Goal: Book appointment/travel/reservation

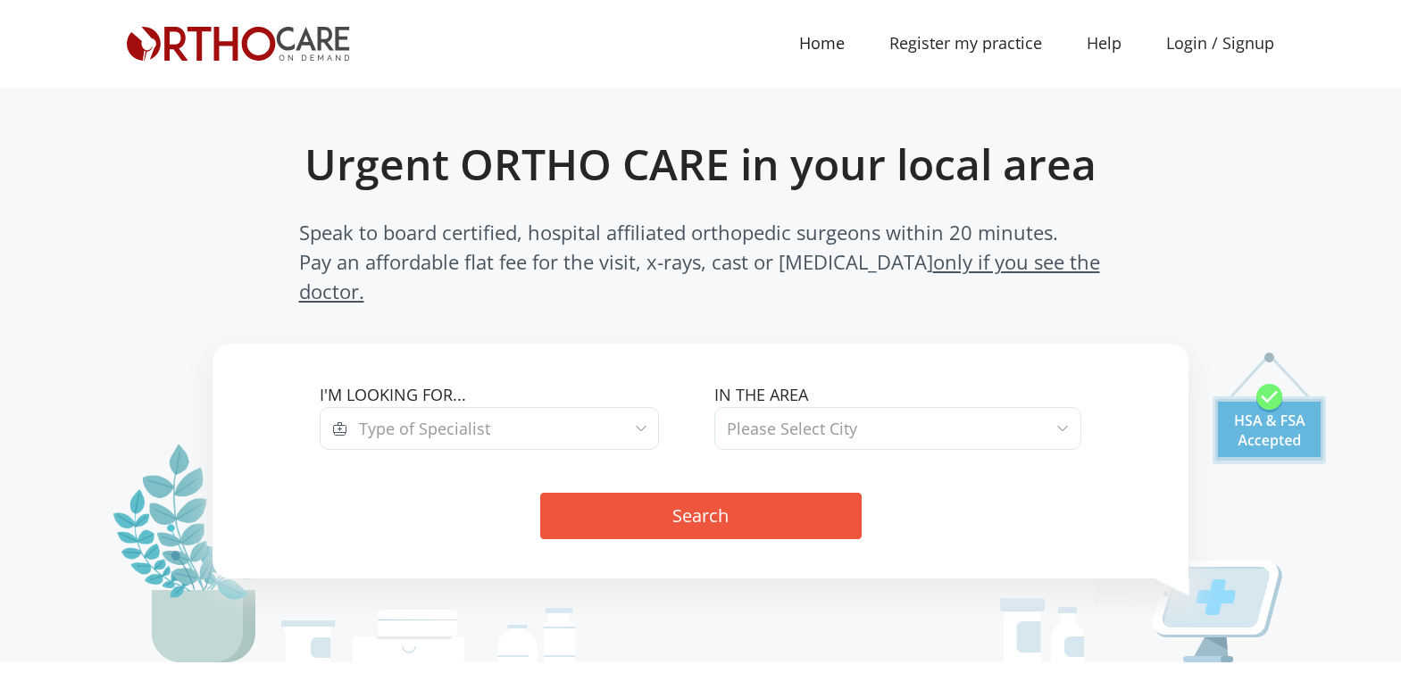
click at [641, 417] on span at bounding box center [641, 428] width 11 height 23
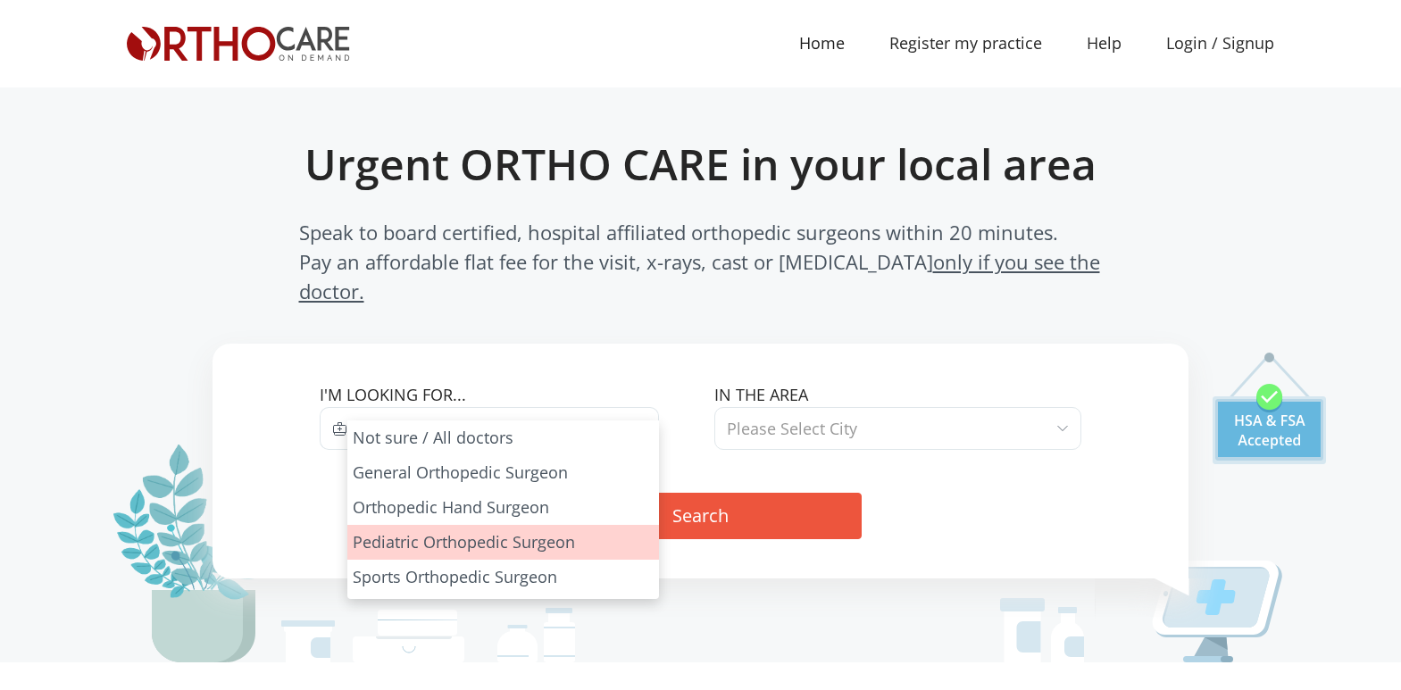
select select "3"
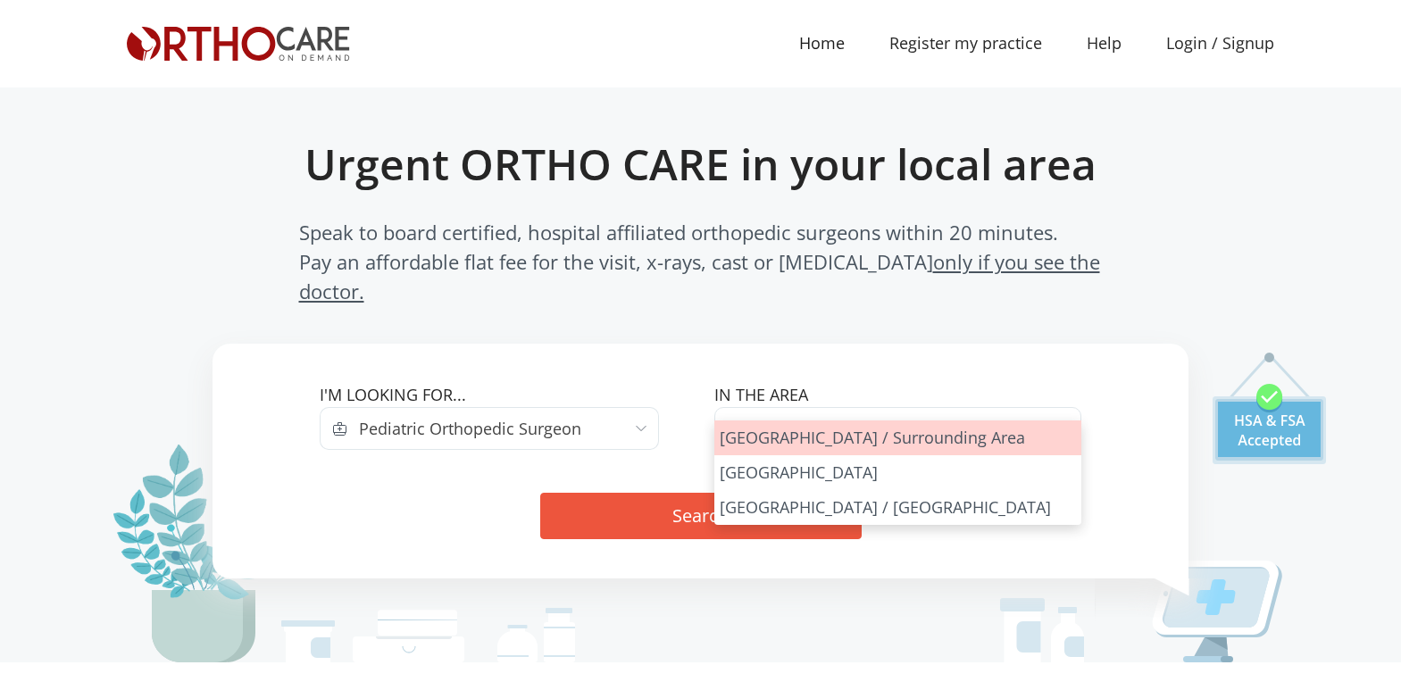
click at [1052, 407] on span "Please Select City" at bounding box center [897, 428] width 367 height 43
select select "Los Angeles"
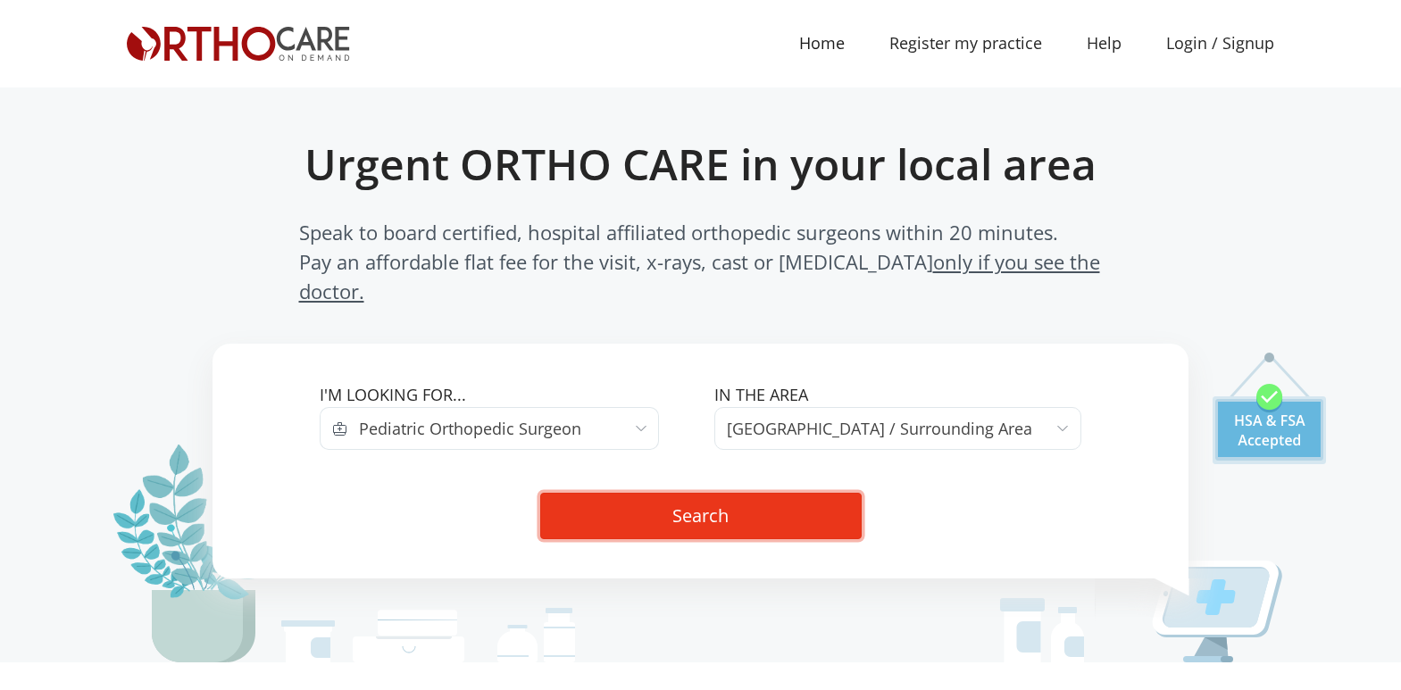
click at [717, 493] on button "Search" at bounding box center [700, 516] width 321 height 46
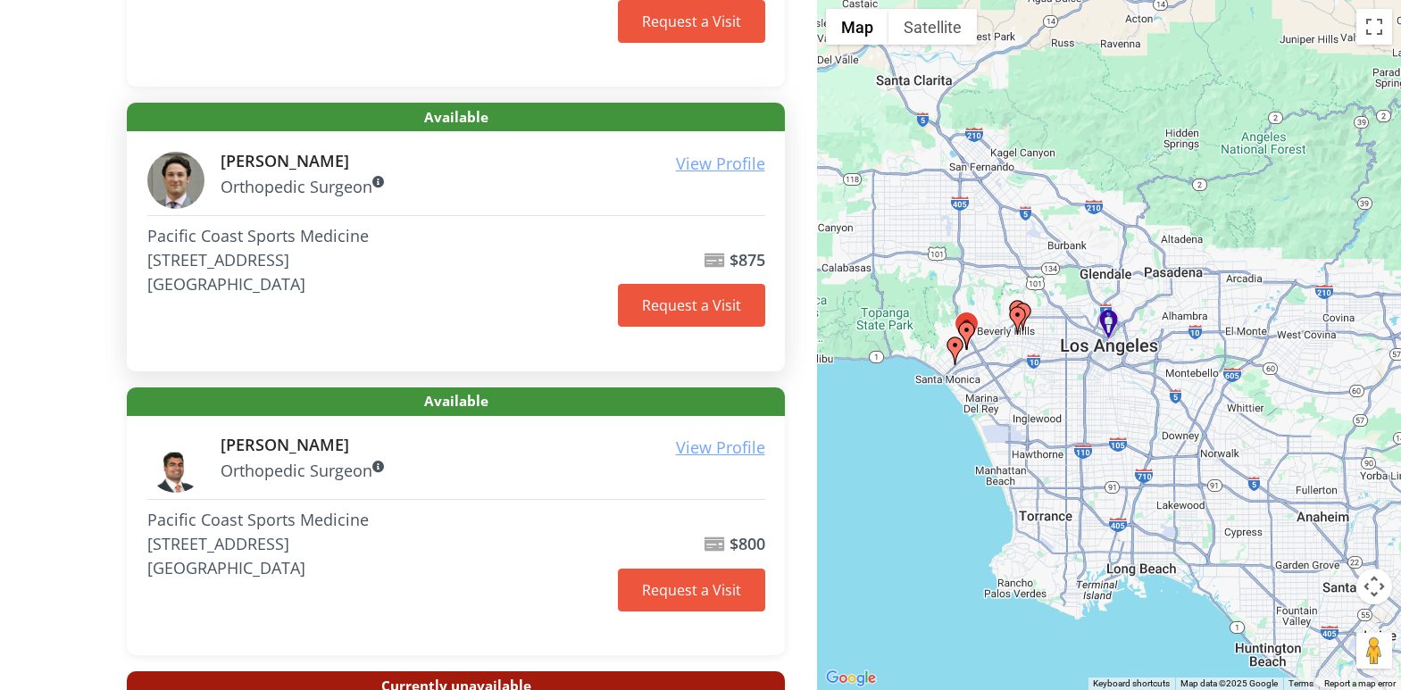
scroll to position [503, 0]
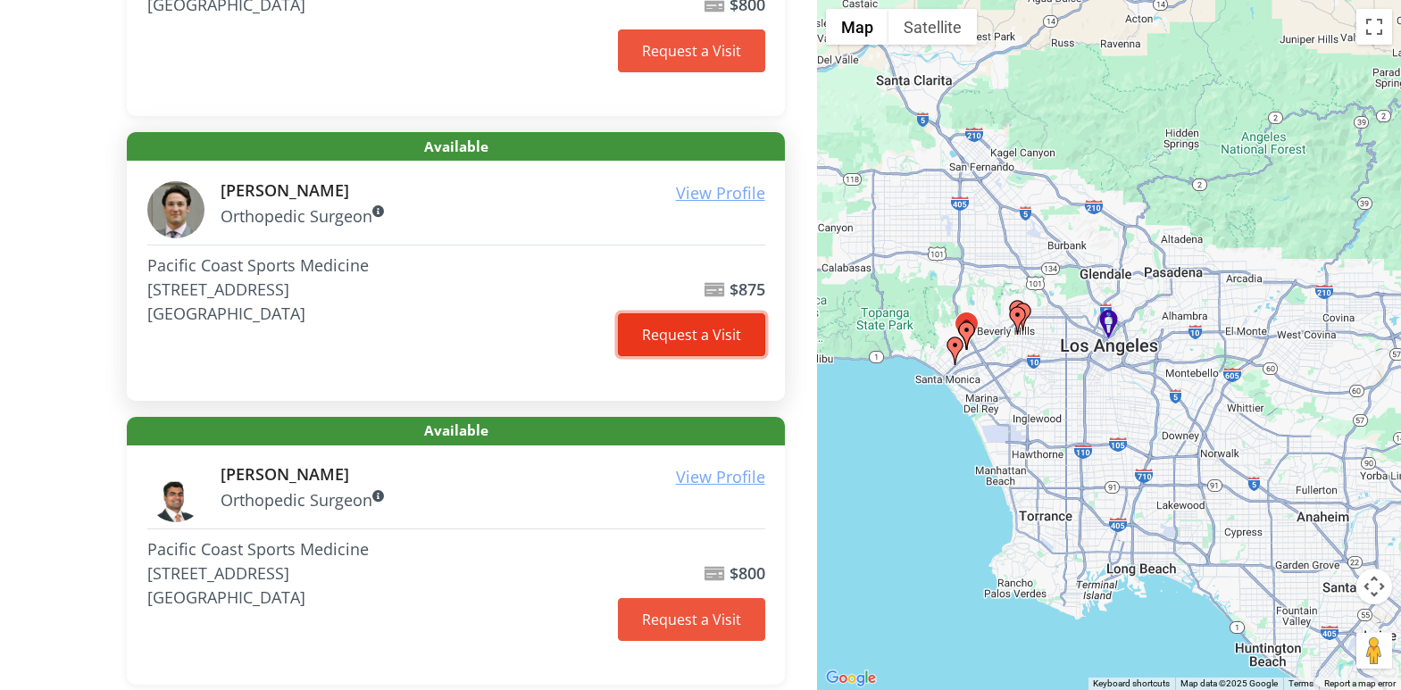
click at [679, 337] on link "Request a Visit" at bounding box center [691, 334] width 147 height 43
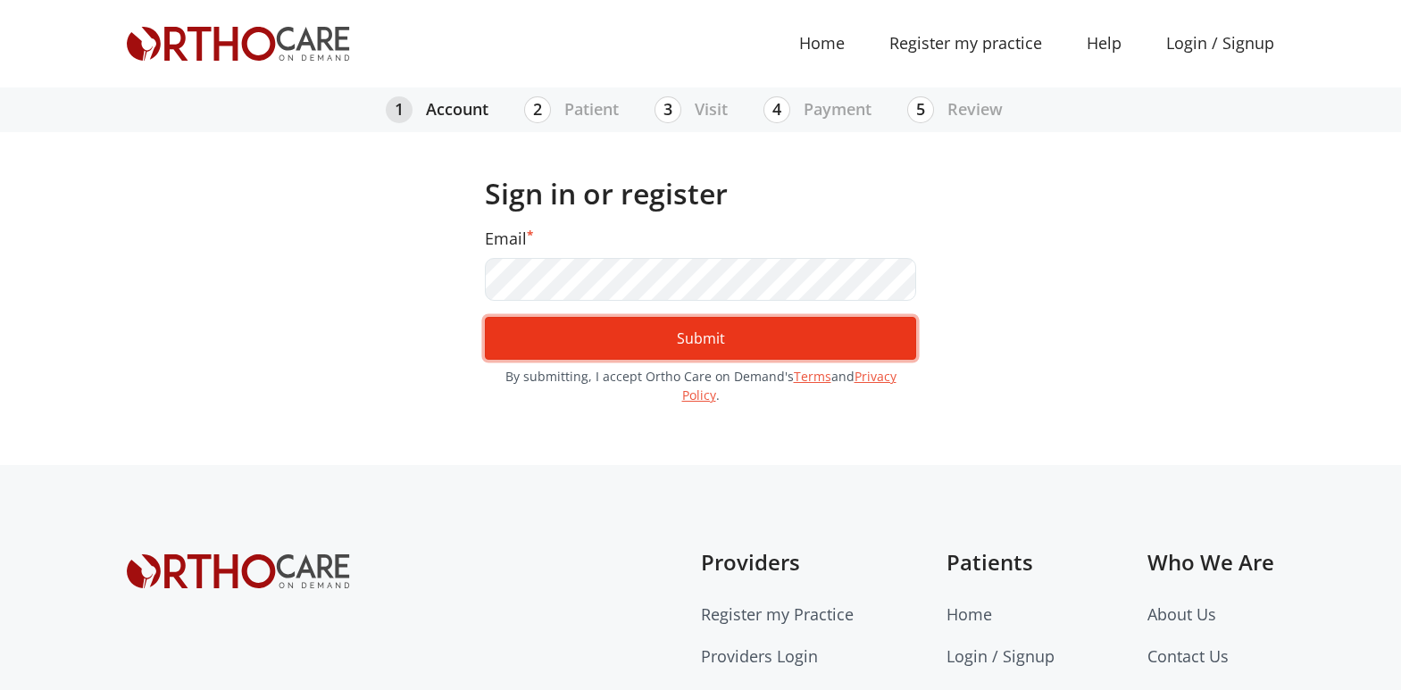
click at [638, 338] on button "Submit" at bounding box center [700, 338] width 431 height 43
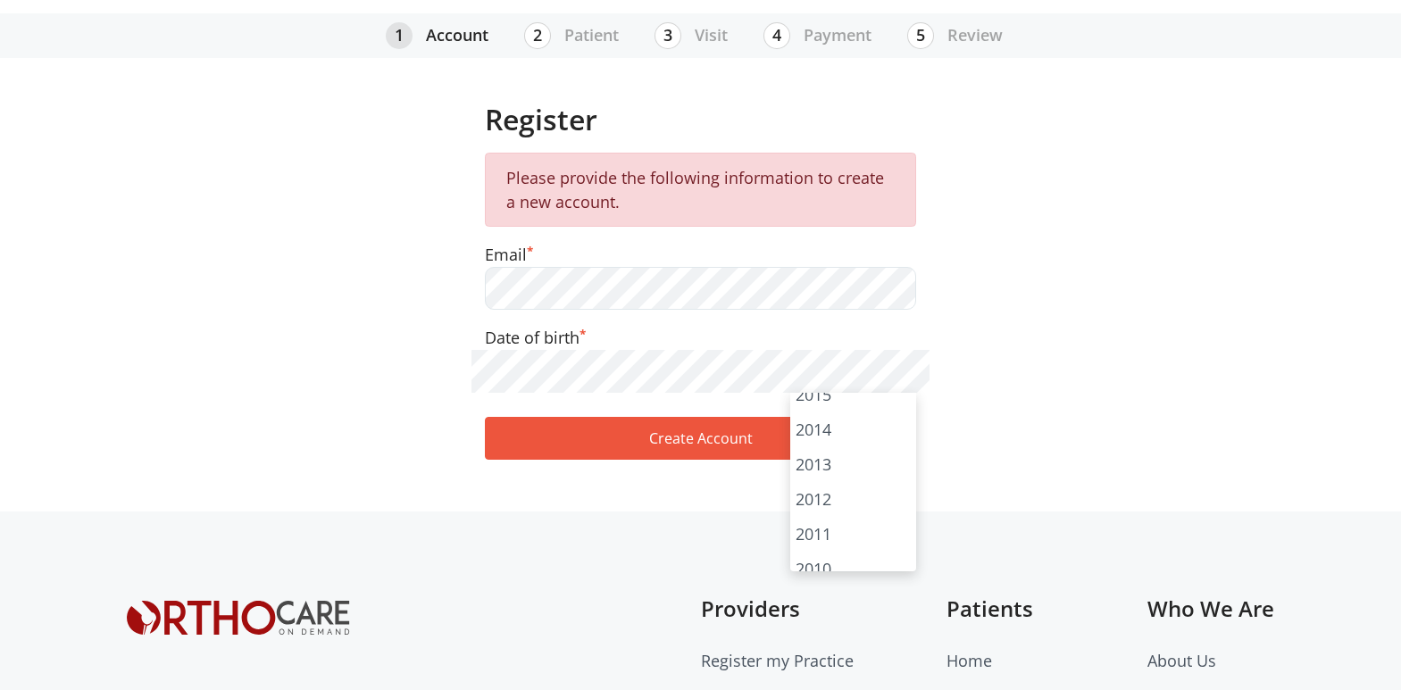
scroll to position [386, 0]
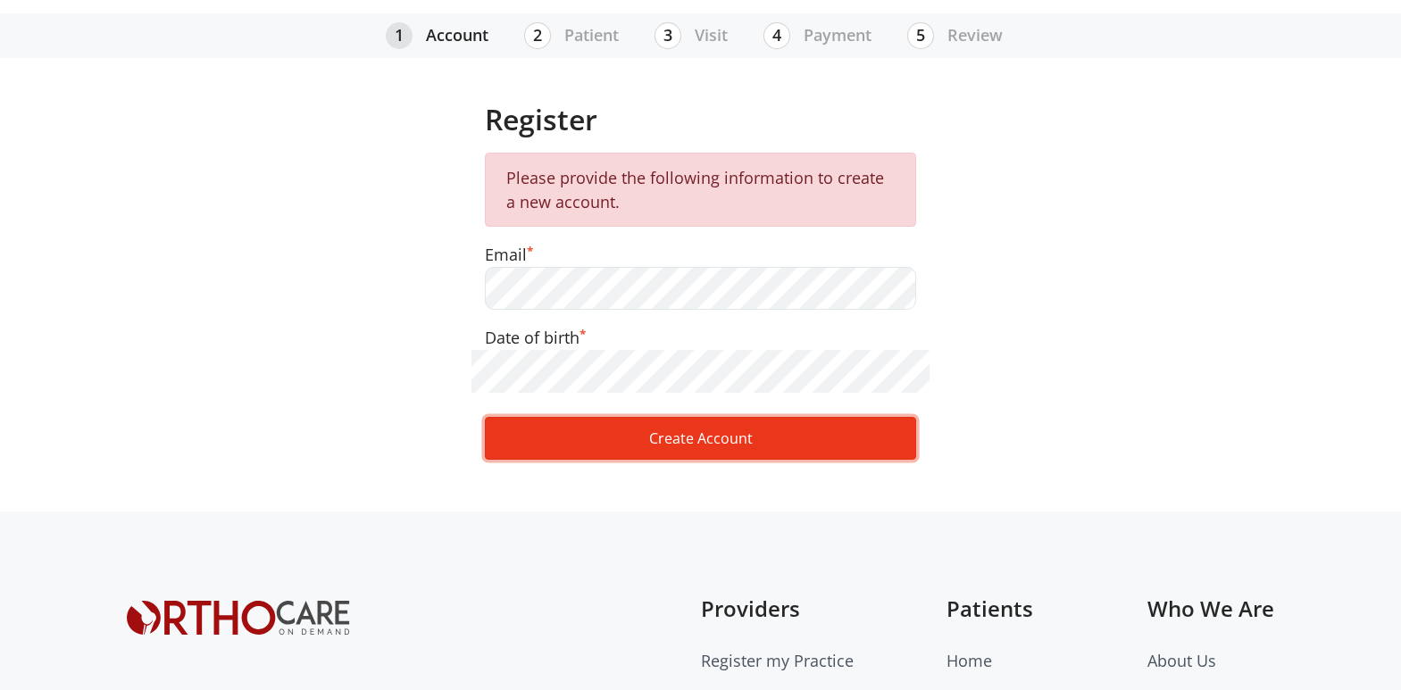
click at [725, 440] on button "Create Account" at bounding box center [700, 438] width 431 height 43
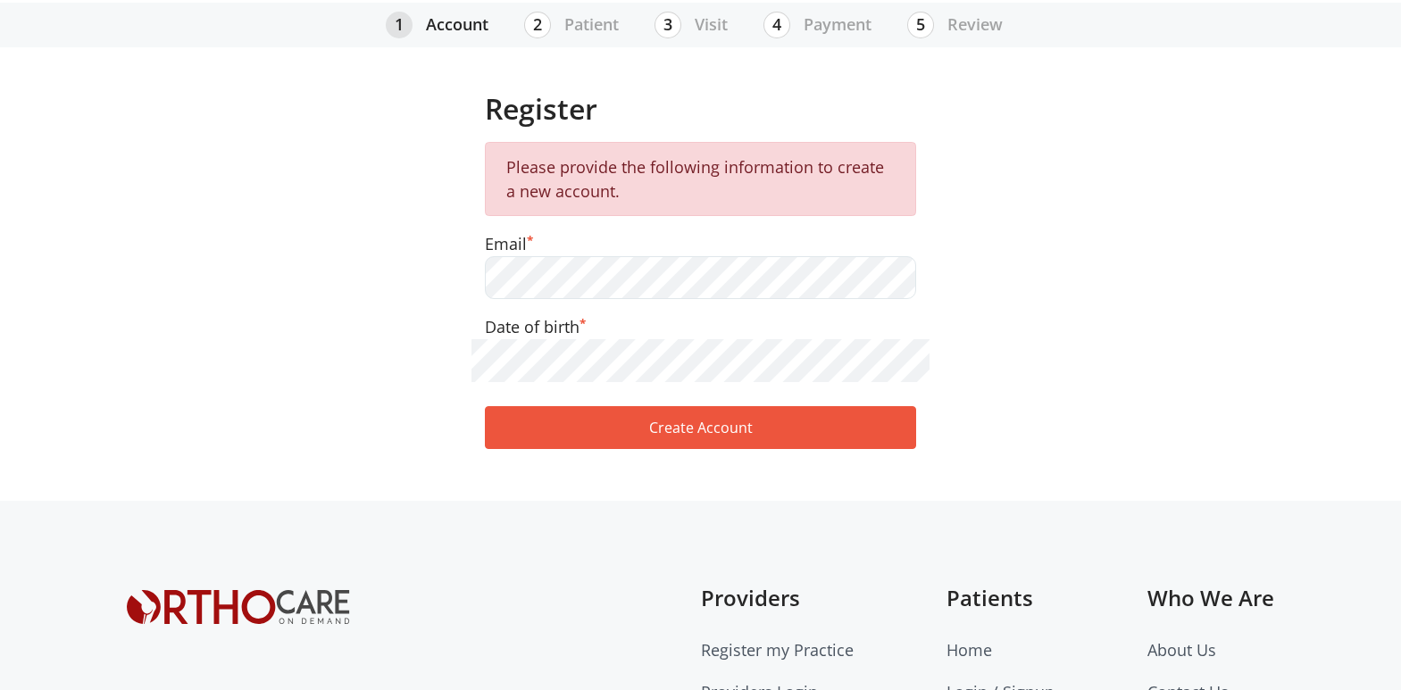
scroll to position [29, 0]
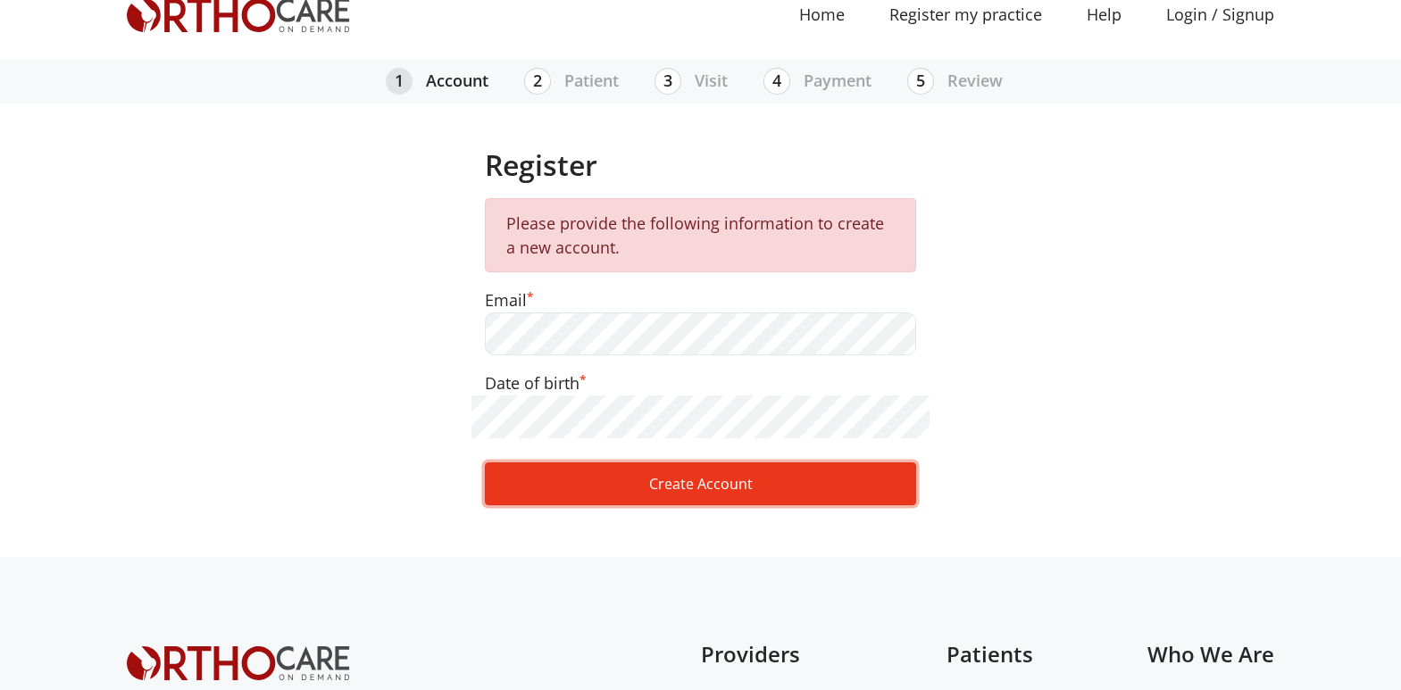
click at [738, 487] on button "Create Account" at bounding box center [700, 483] width 431 height 43
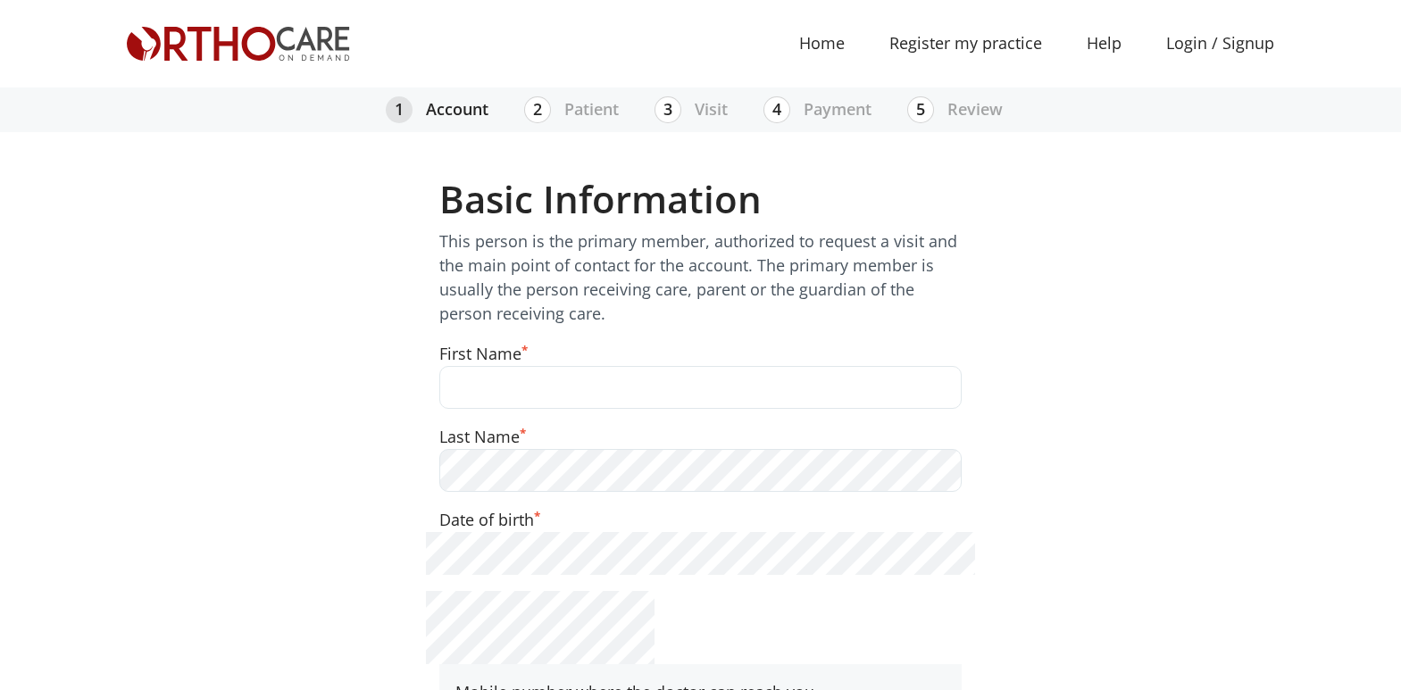
click at [500, 387] on input "text" at bounding box center [700, 387] width 522 height 43
type input "Matthtew"
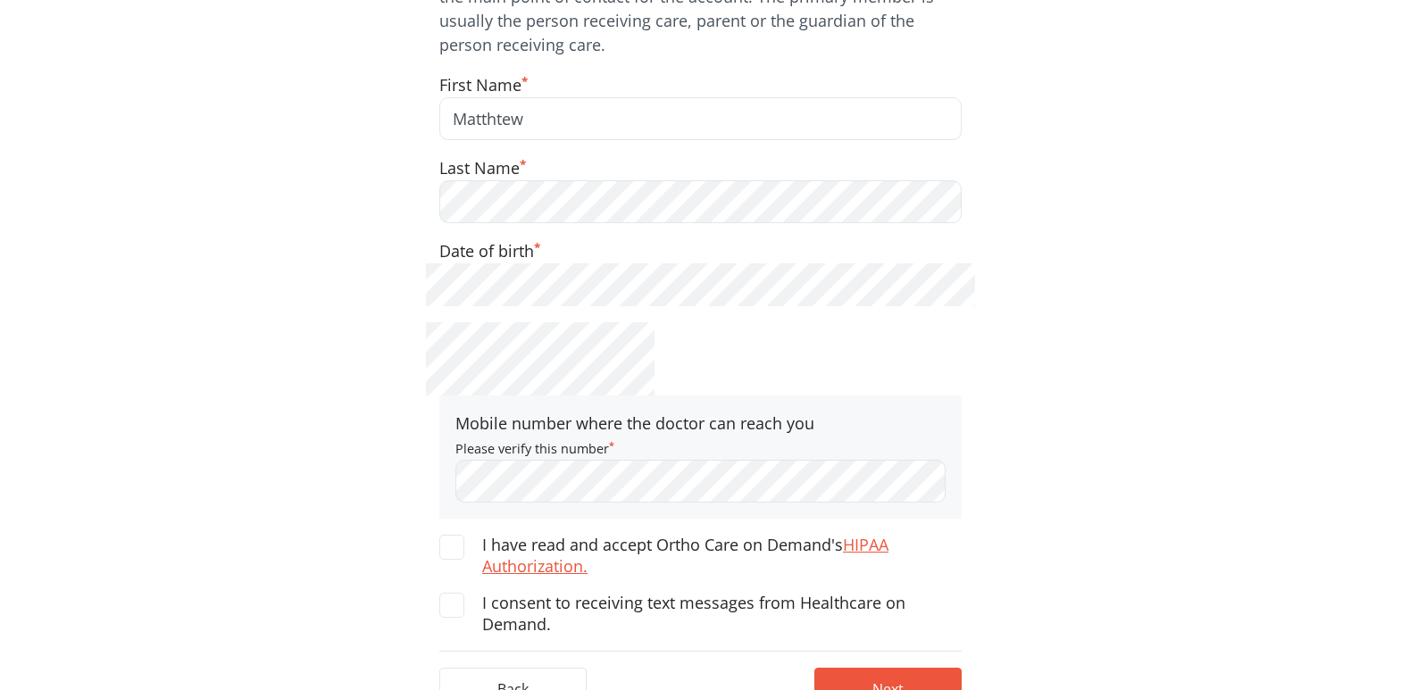
scroll to position [287, 0]
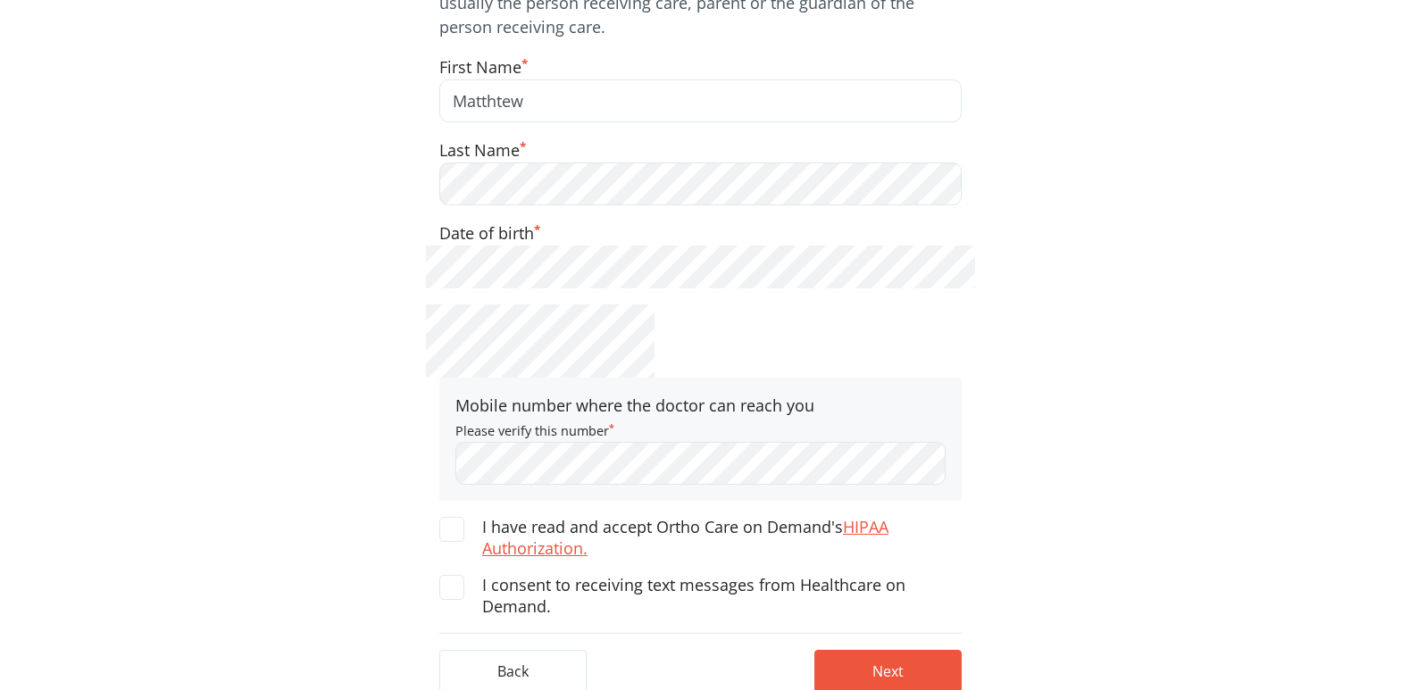
click at [457, 530] on span at bounding box center [451, 529] width 25 height 25
click at [0, 0] on input "I have read and accept Ortho Care on Demand's HIPAA Authorization." at bounding box center [0, 0] width 0 height 0
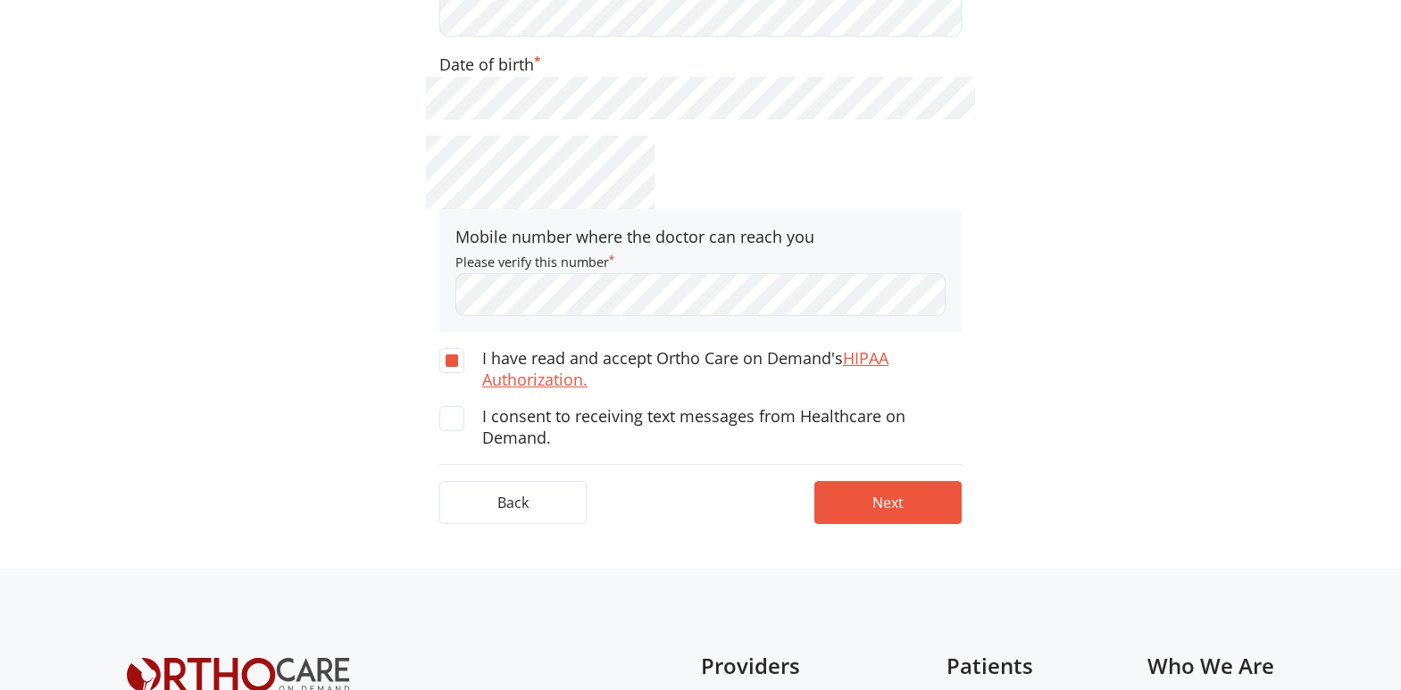
scroll to position [485, 0]
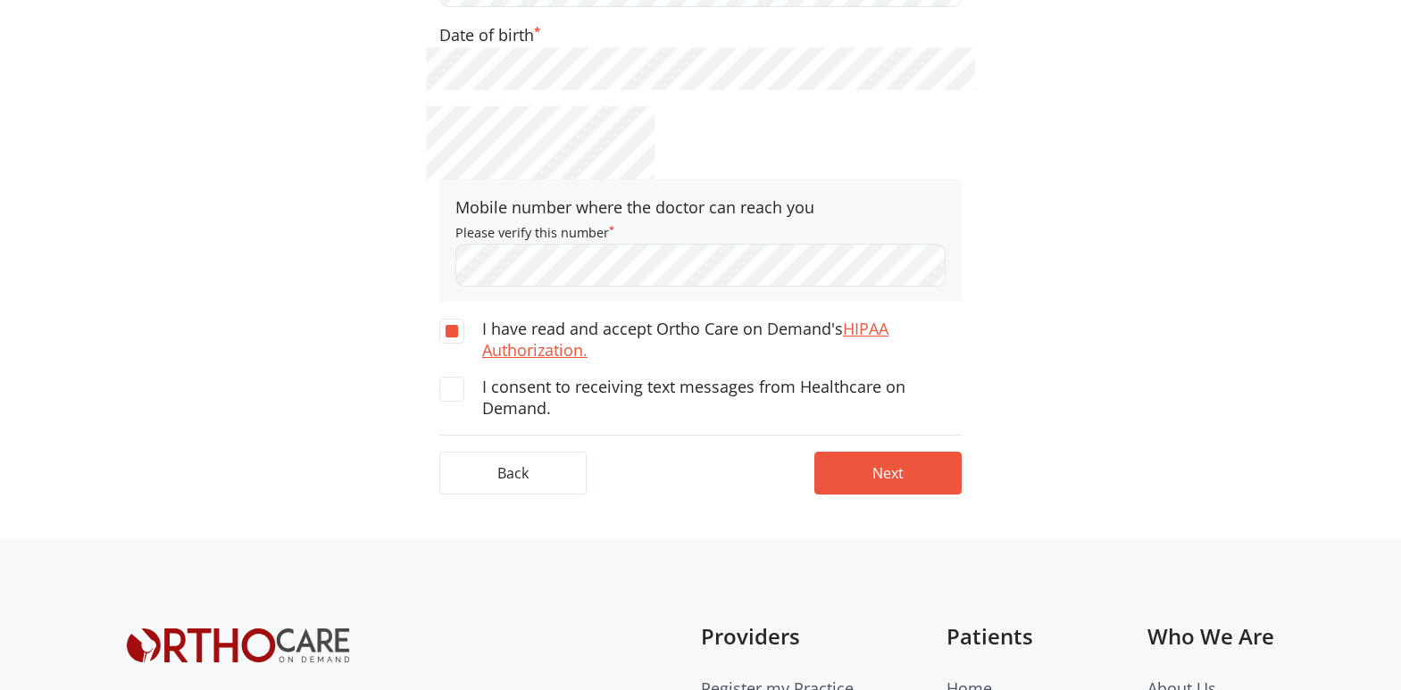
click at [459, 388] on span at bounding box center [451, 389] width 25 height 25
click at [0, 0] on input "I consent to receiving text messages from Healthcare on Demand." at bounding box center [0, 0] width 0 height 0
click at [897, 478] on button "Next" at bounding box center [887, 473] width 147 height 43
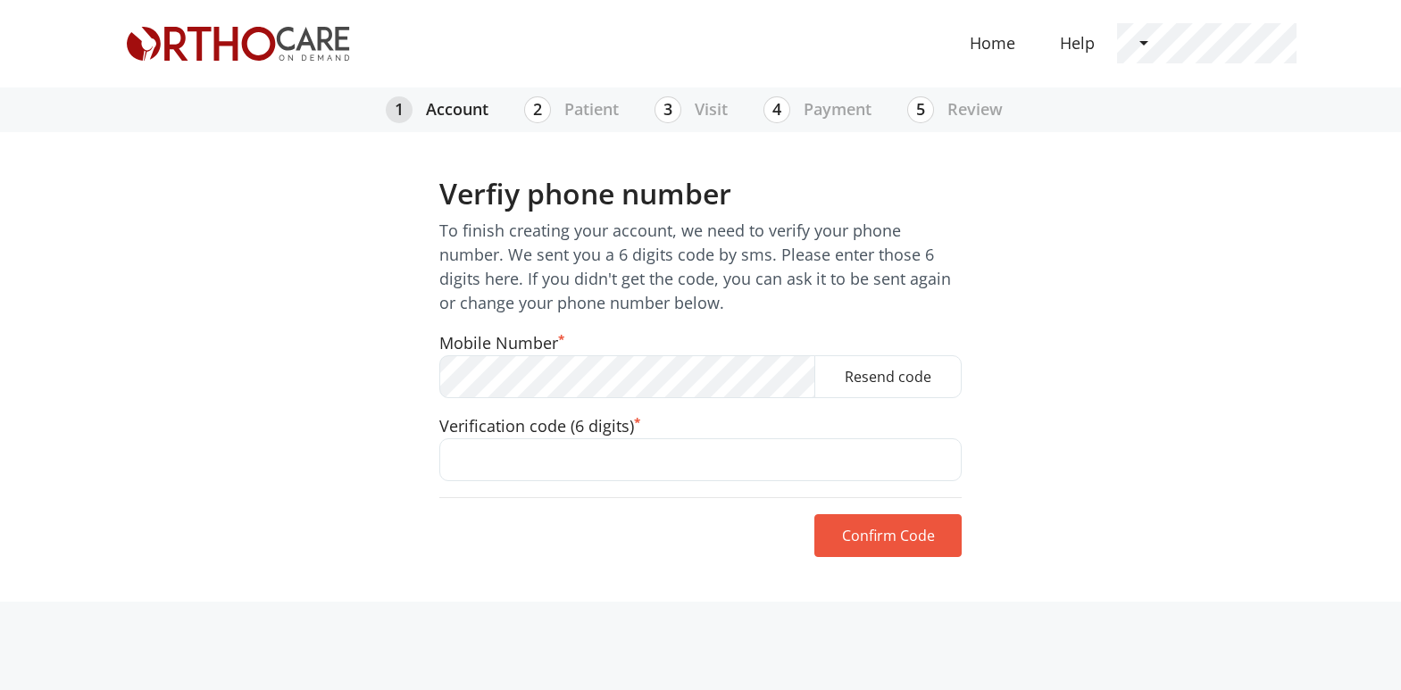
click at [607, 462] on input "text" at bounding box center [700, 459] width 522 height 43
type input "190397"
click at [925, 529] on button "Confirm Code" at bounding box center [887, 535] width 147 height 43
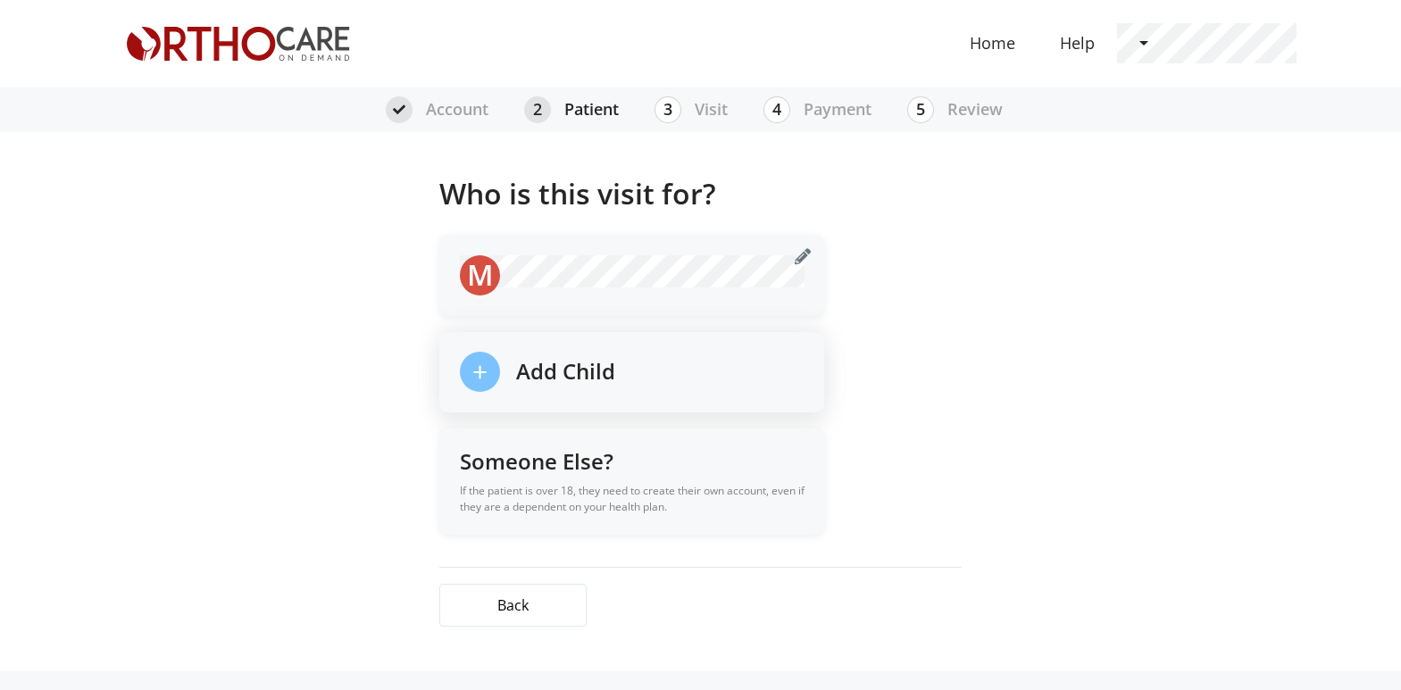
click at [472, 369] on span "+" at bounding box center [479, 372] width 15 height 37
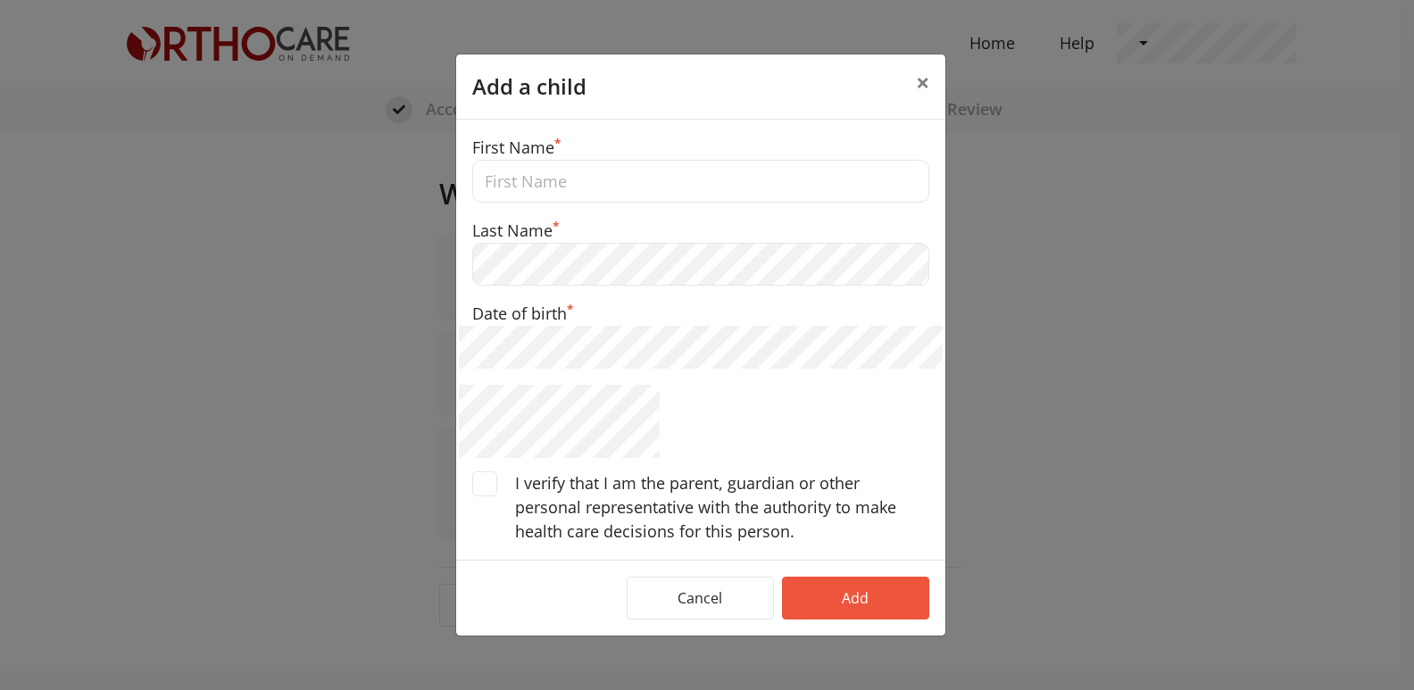
click at [601, 177] on input "text" at bounding box center [700, 181] width 457 height 43
type input "Jonah"
drag, startPoint x: 667, startPoint y: 503, endPoint x: 692, endPoint y: 484, distance: 31.2
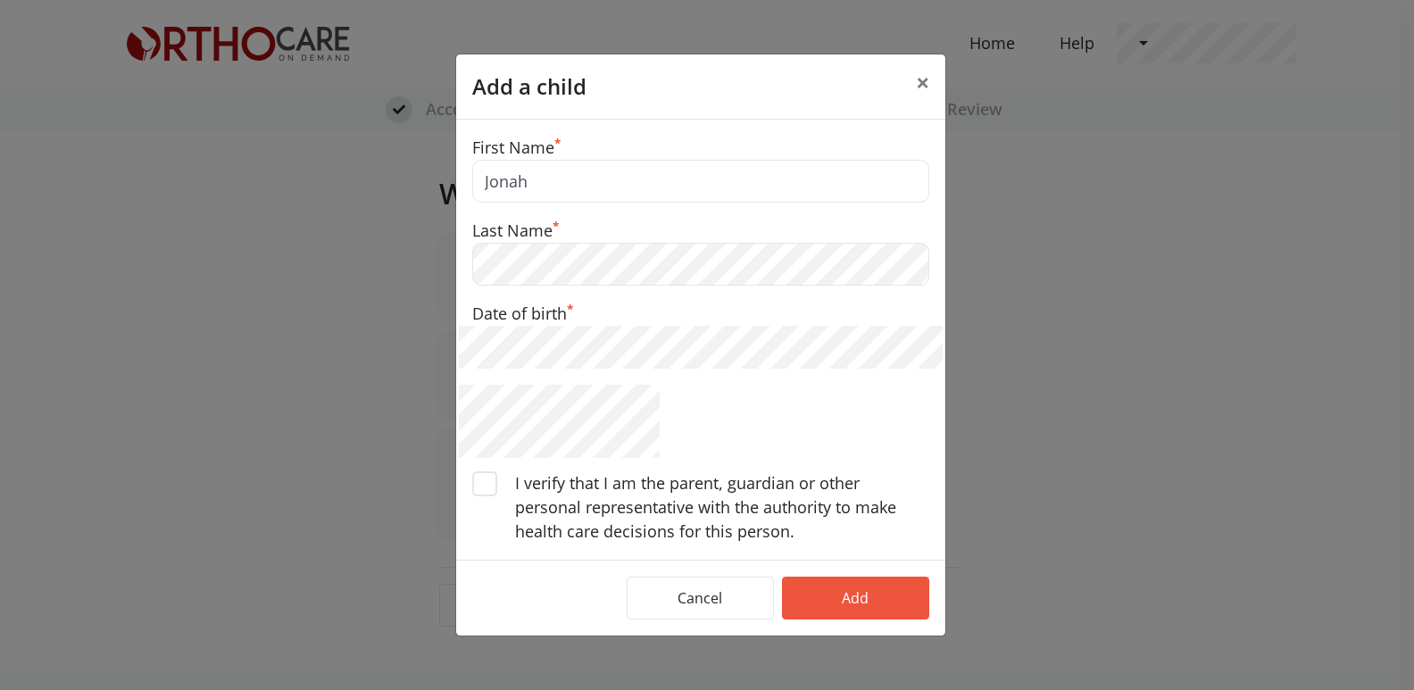
click at [485, 479] on span at bounding box center [484, 483] width 25 height 25
click at [0, 0] on input "I verify that I am the parent, guardian or other personal representative with t…" at bounding box center [0, 0] width 0 height 0
click at [899, 609] on button "Add" at bounding box center [855, 598] width 147 height 43
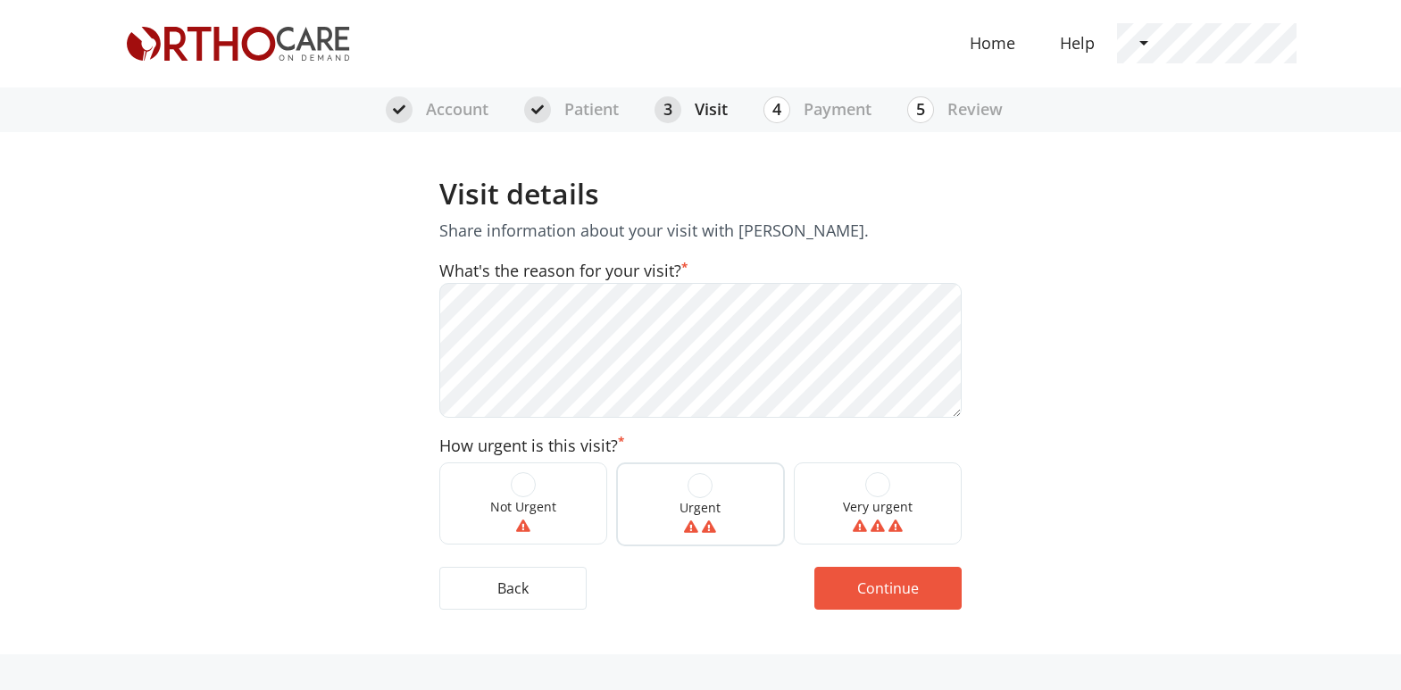
click at [697, 483] on span at bounding box center [699, 485] width 25 height 25
click at [0, 0] on input "Urgent" at bounding box center [0, 0] width 0 height 0
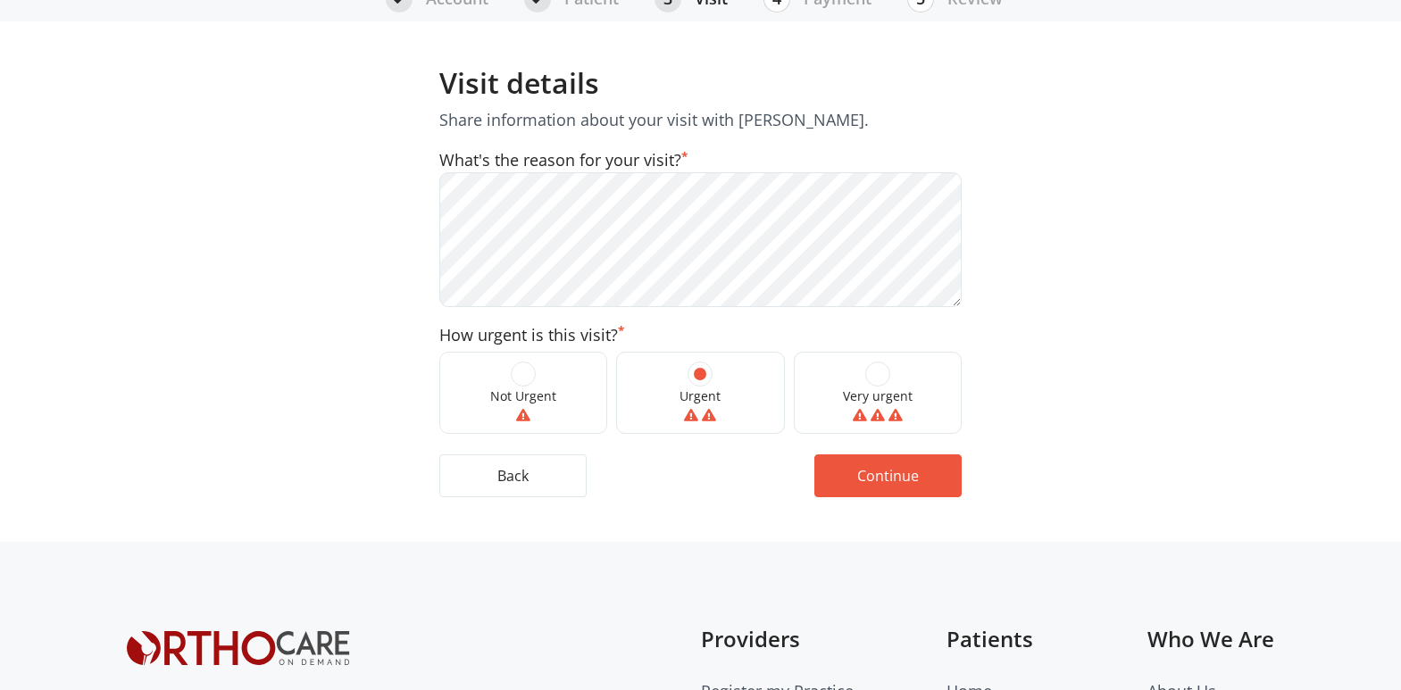
scroll to position [187, 0]
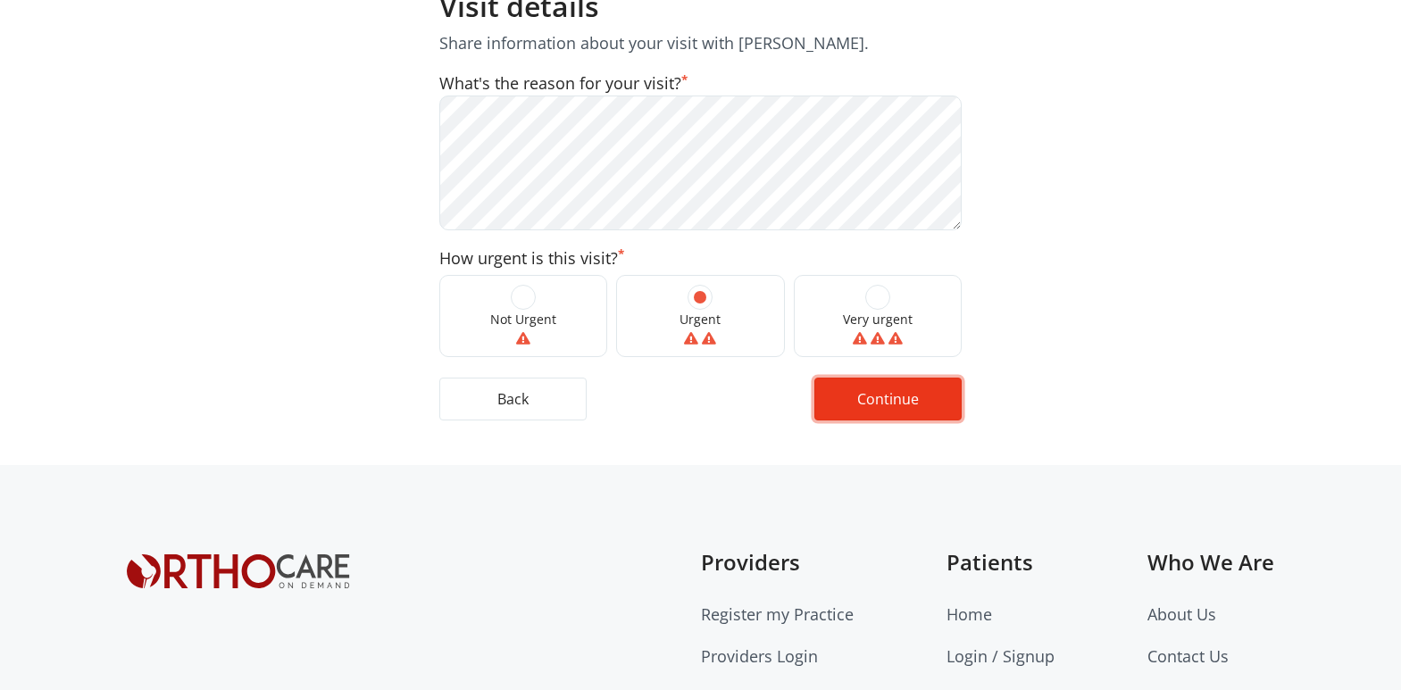
click at [873, 412] on button "Continue" at bounding box center [887, 399] width 147 height 43
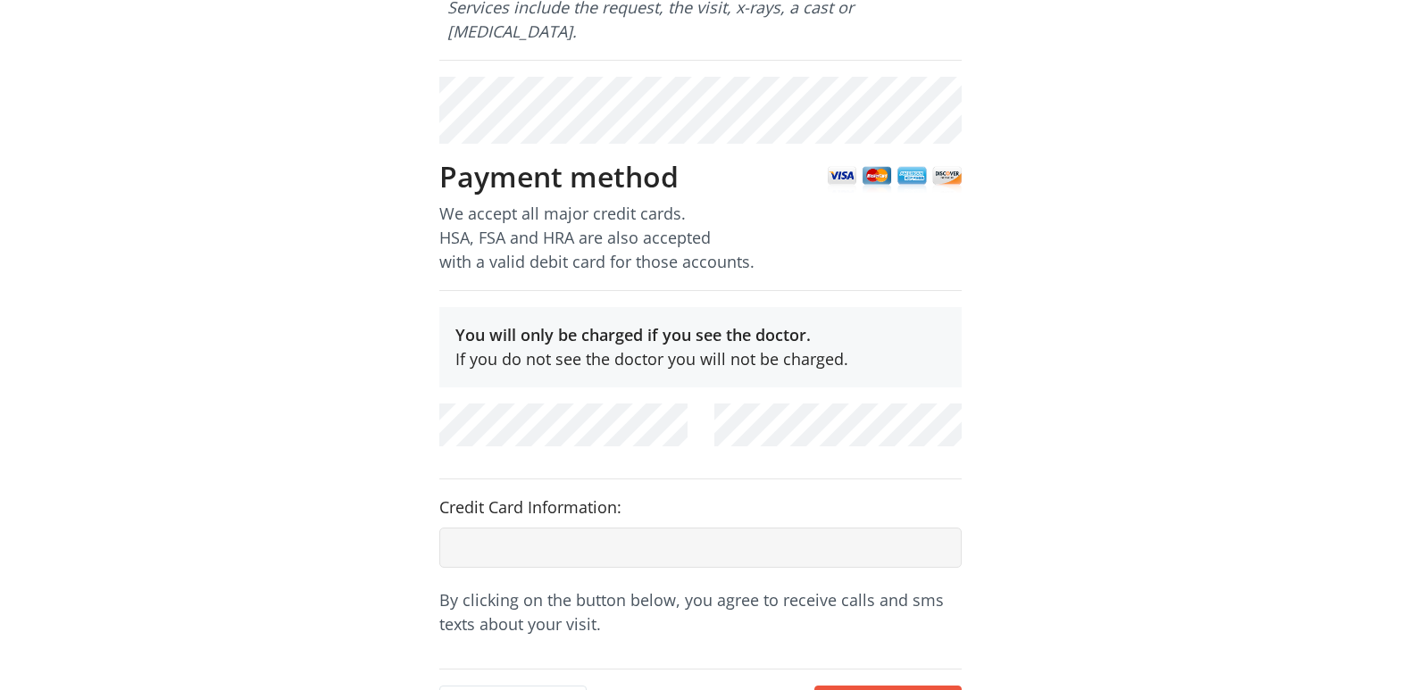
scroll to position [358, 0]
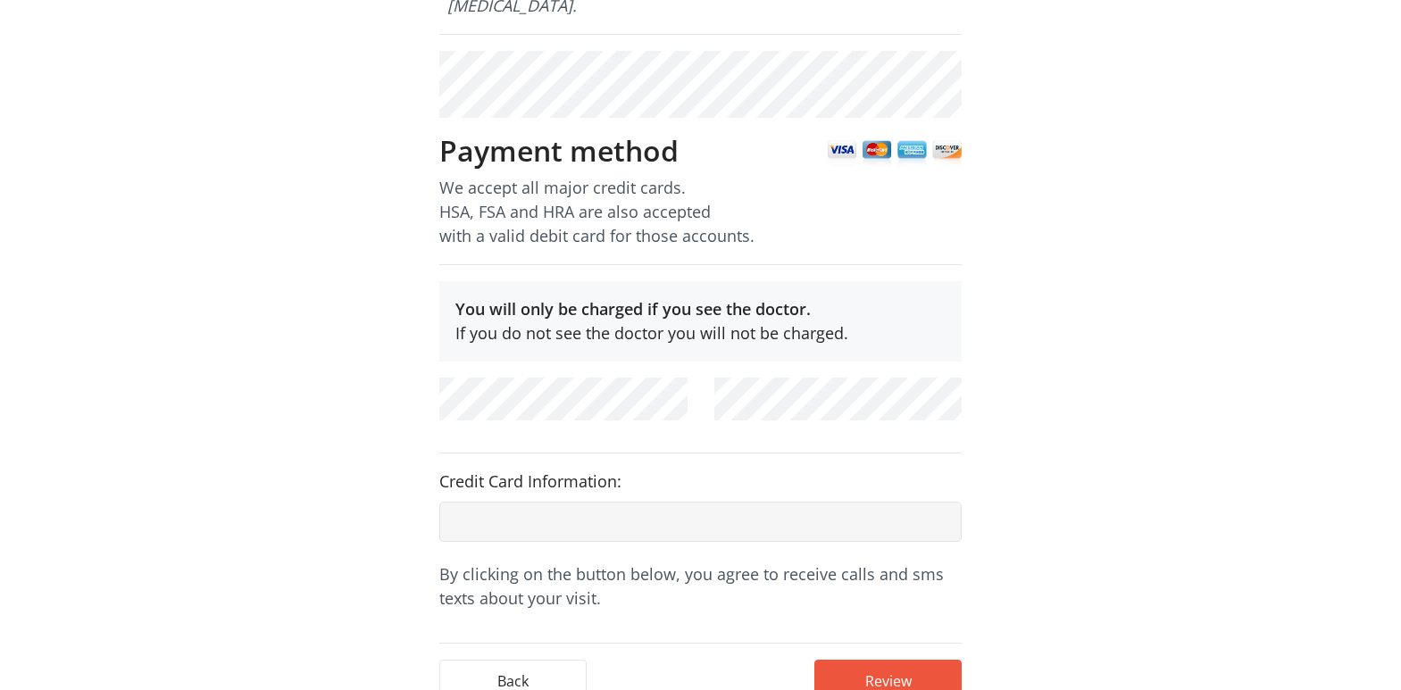
click at [905, 522] on div at bounding box center [700, 524] width 549 height 45
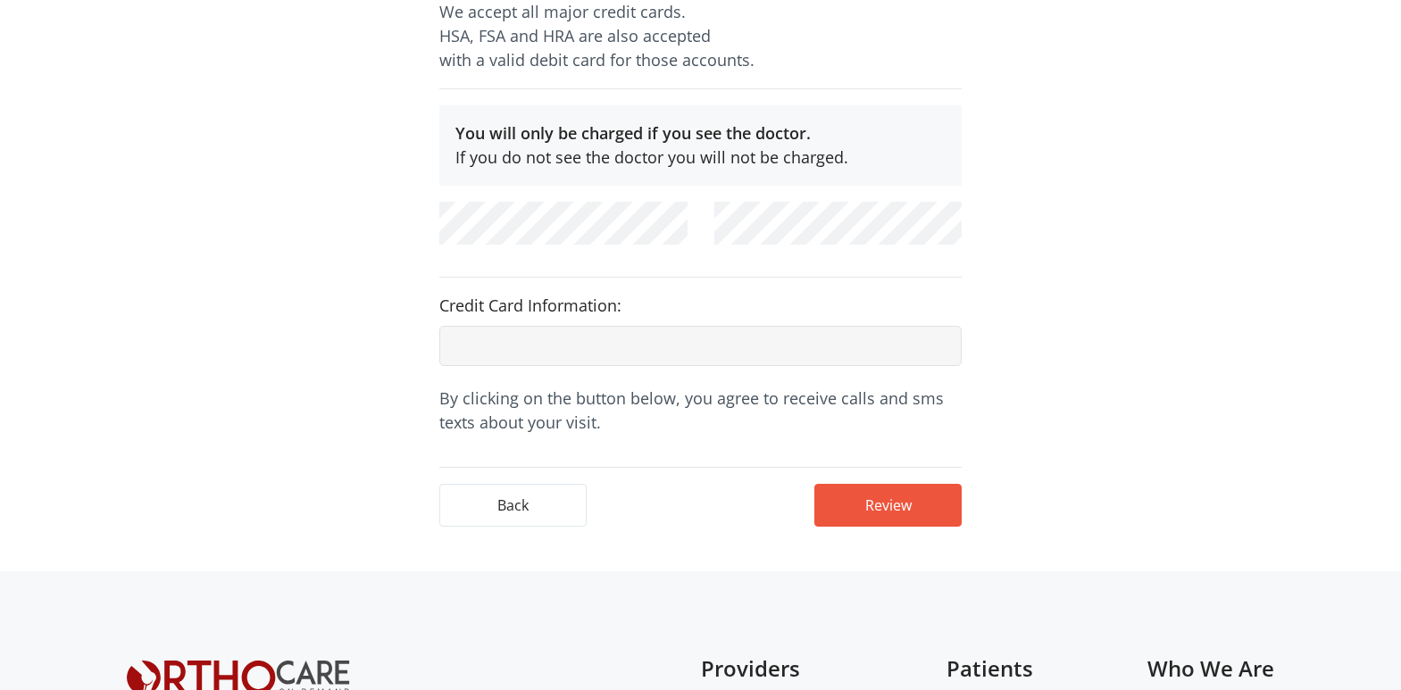
scroll to position [420, 0]
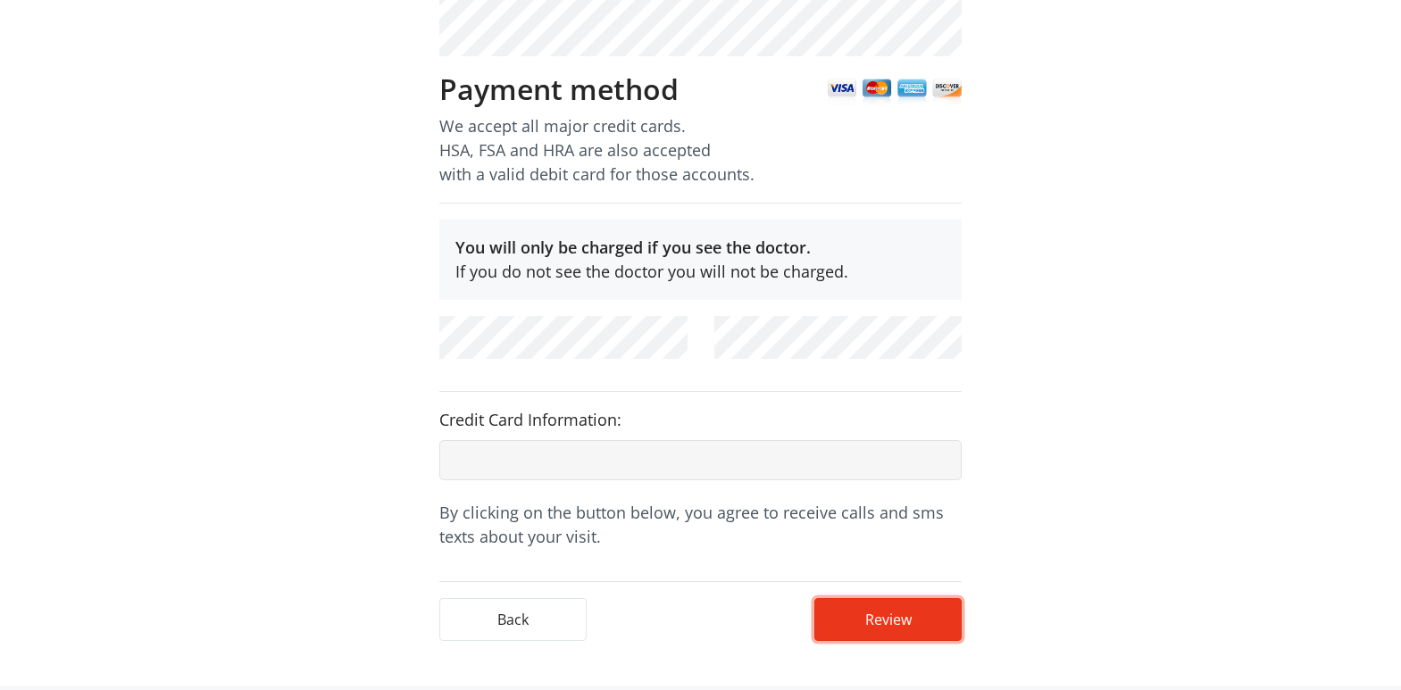
click at [907, 598] on button "Review" at bounding box center [887, 619] width 147 height 43
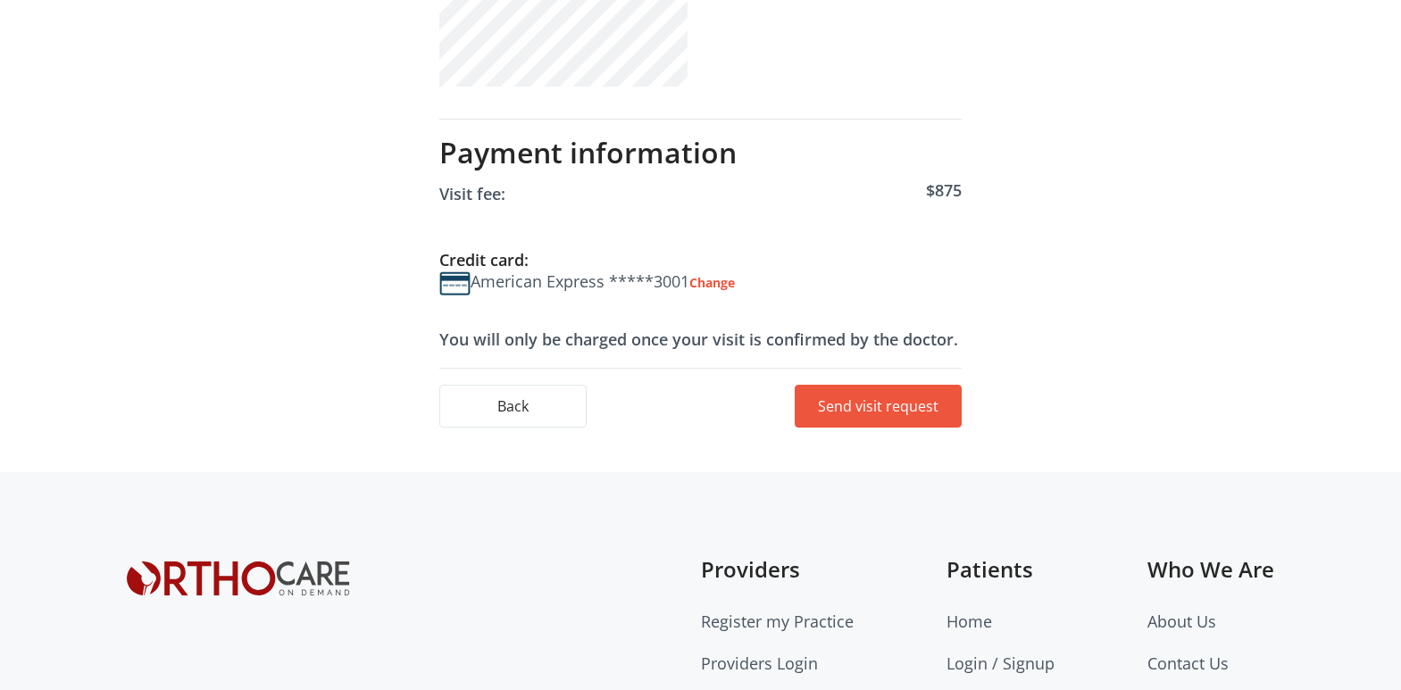
scroll to position [711, 0]
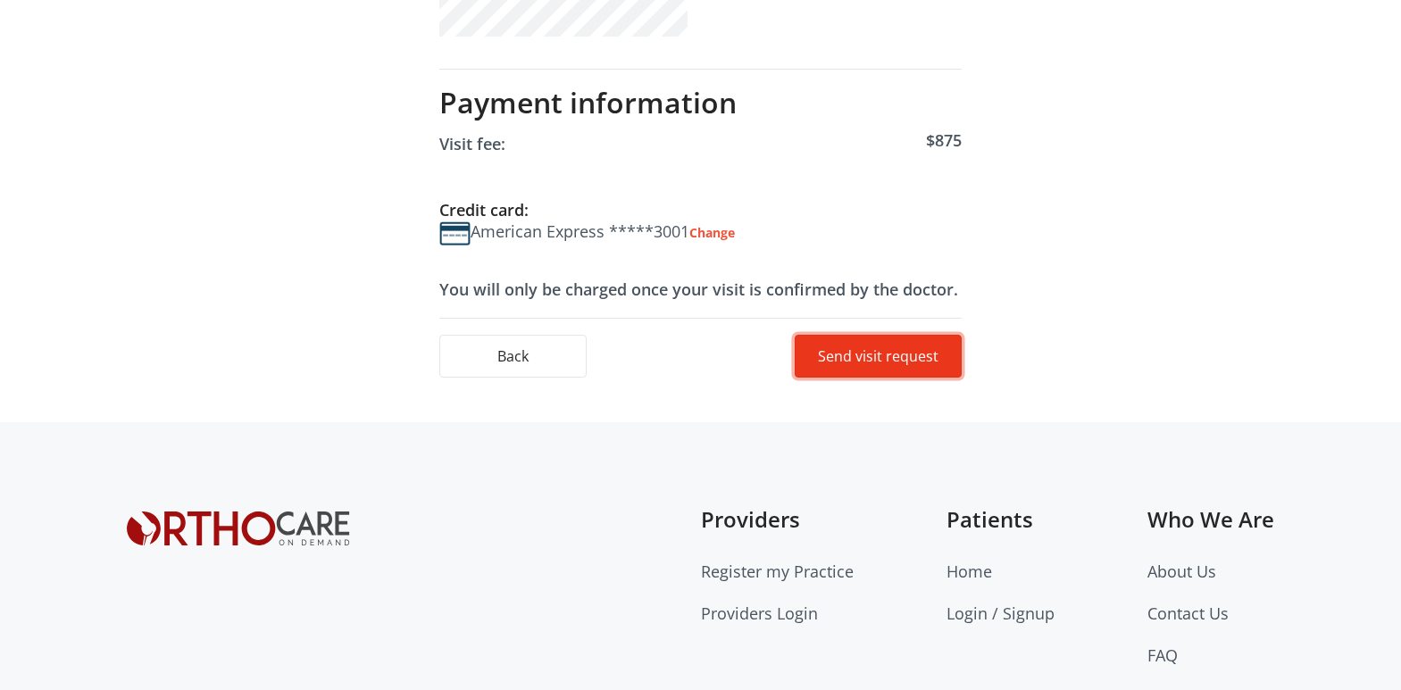
click at [883, 351] on button "Send visit request" at bounding box center [878, 356] width 167 height 43
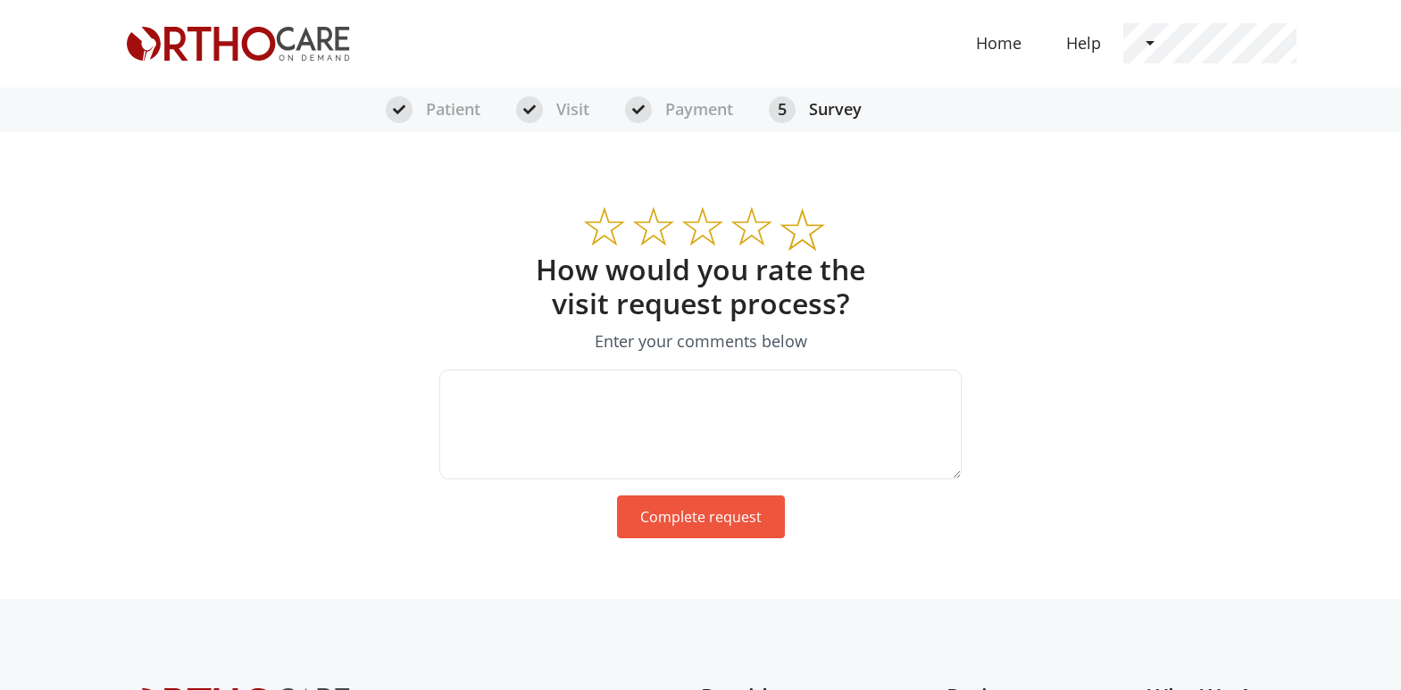
click at [794, 225] on label at bounding box center [790, 219] width 27 height 68
click at [0, 0] on input "radio" at bounding box center [0, 0] width 0 height 0
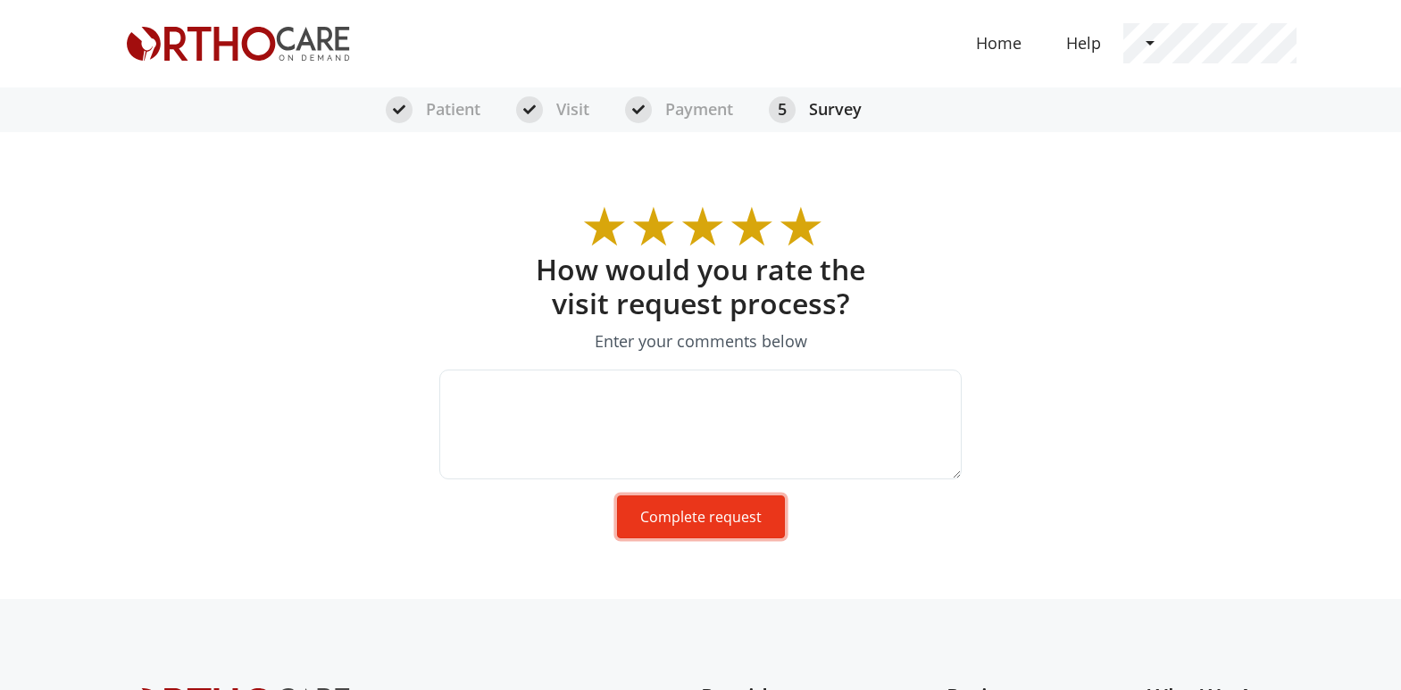
click at [699, 521] on button "Complete request" at bounding box center [701, 516] width 168 height 43
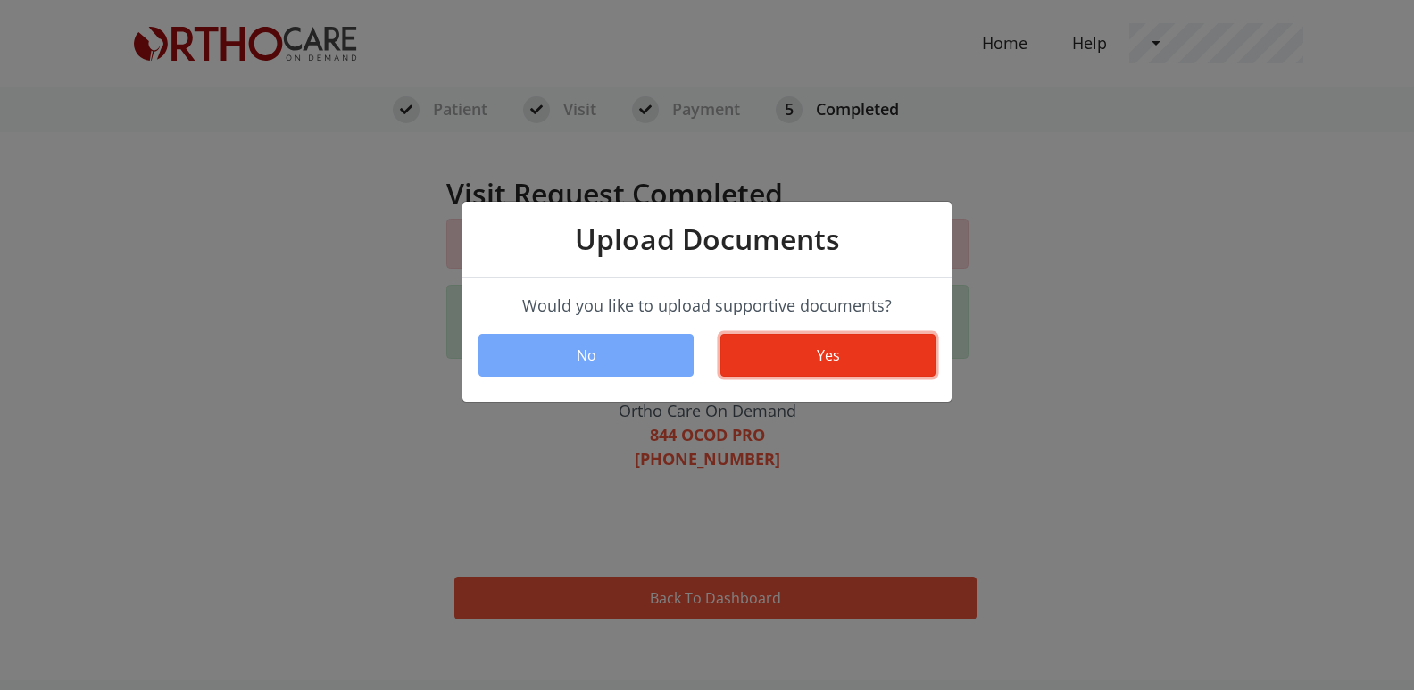
click at [807, 354] on link "Yes" at bounding box center [827, 355] width 215 height 43
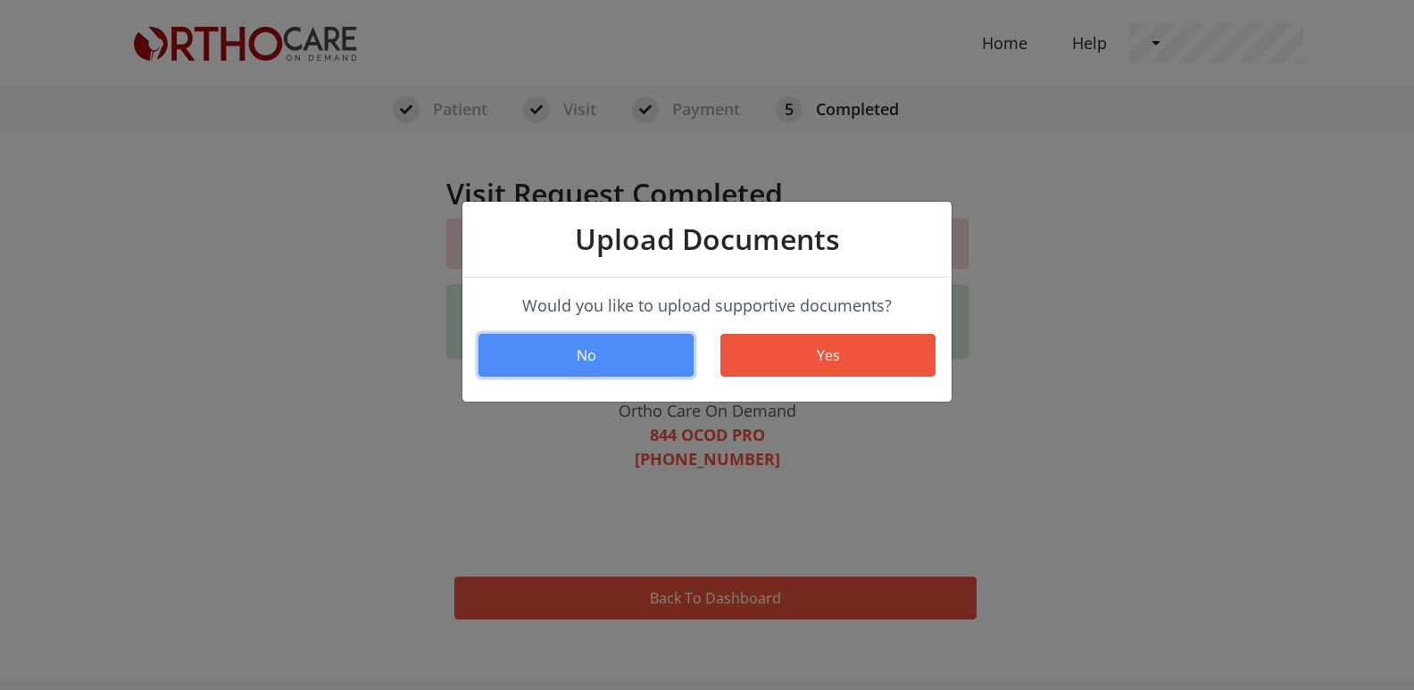
click at [630, 354] on button "No" at bounding box center [586, 355] width 215 height 43
